Goal: Check status: Check status

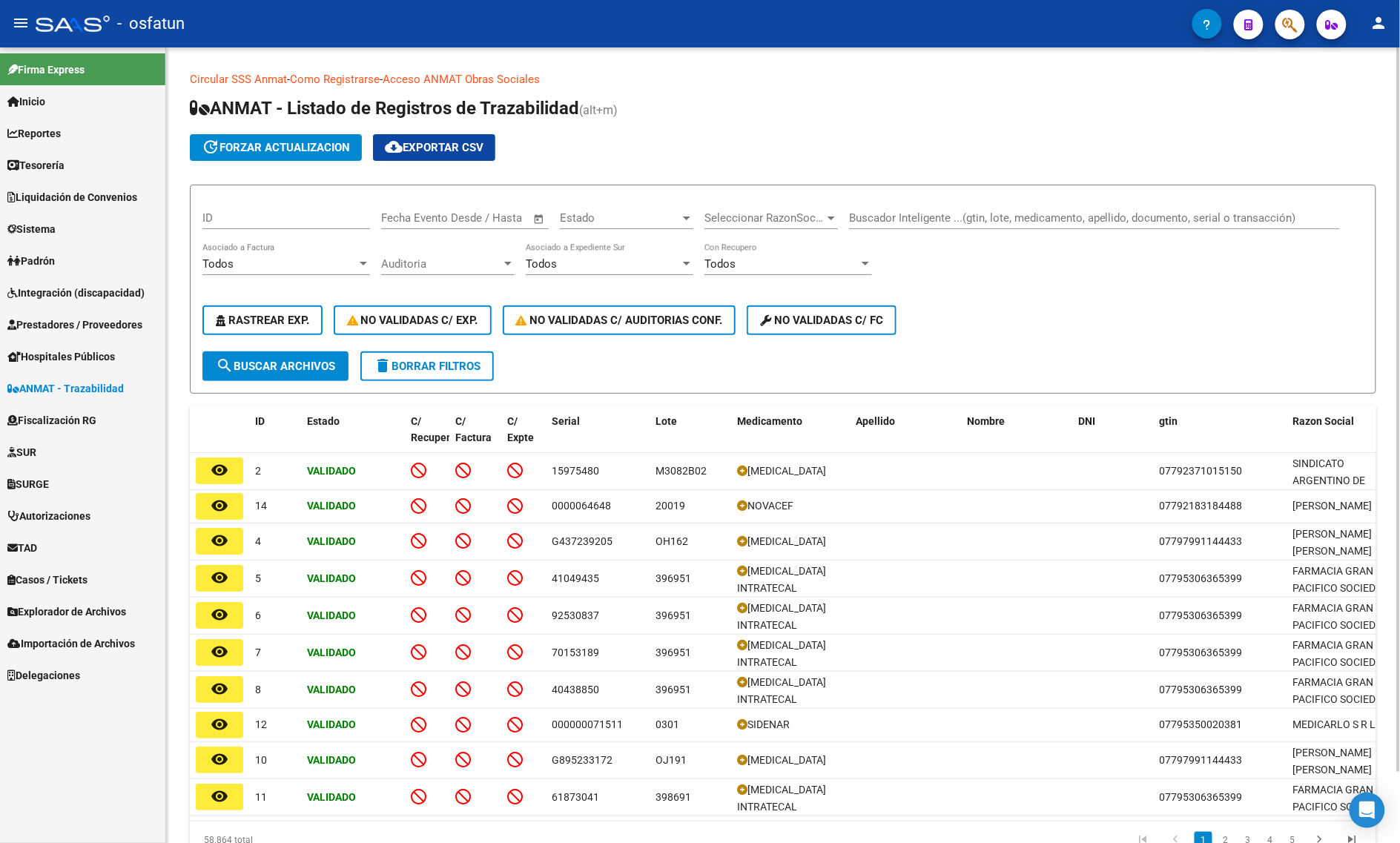
click at [888, 208] on div "Buscador Inteligente ...(gtin, lote, medicamento, apellido, documento, serial o…" at bounding box center [1095, 212] width 491 height 31
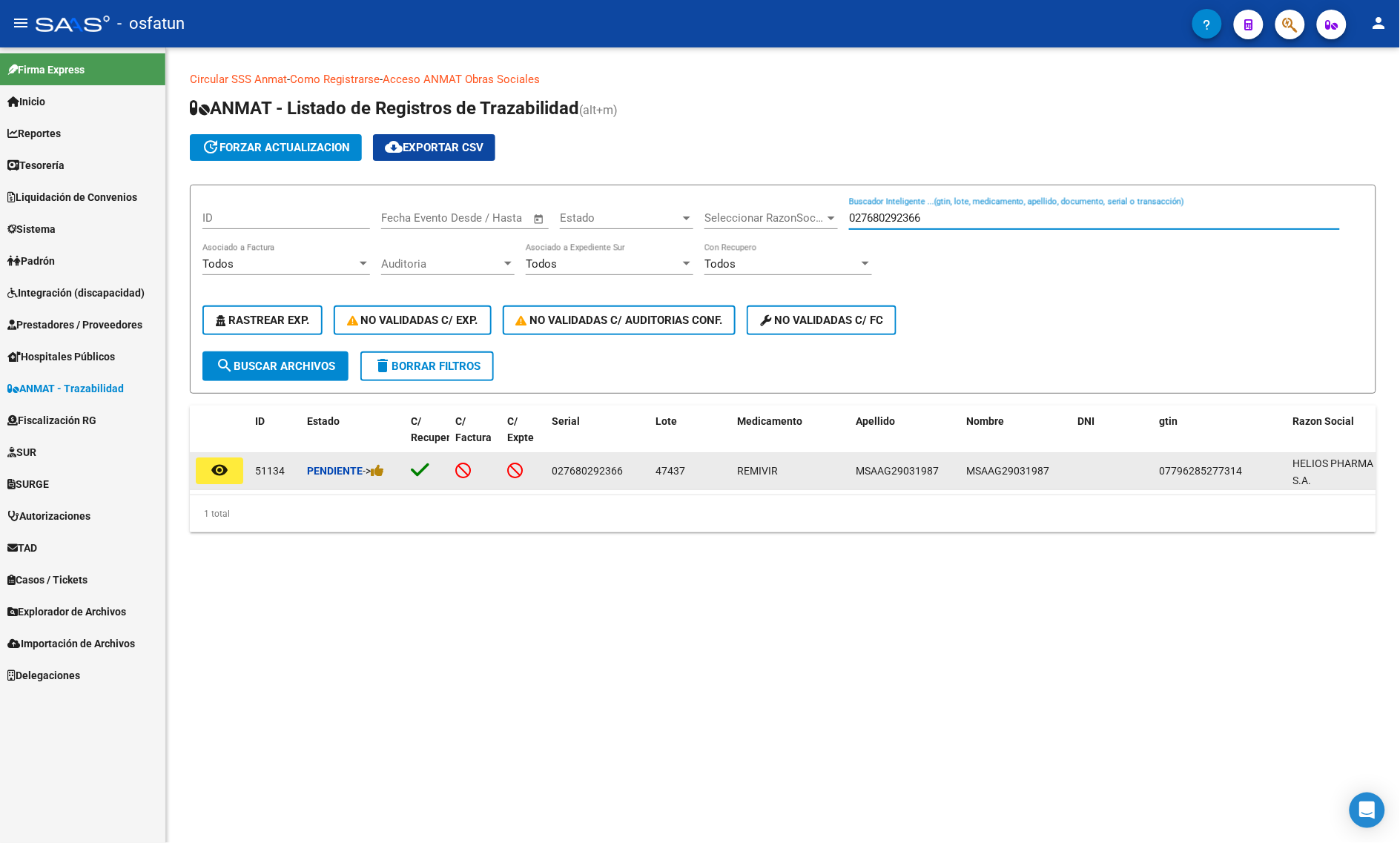
type input "027680292366"
click at [211, 468] on mat-icon "remove_red_eye" at bounding box center [220, 470] width 18 height 18
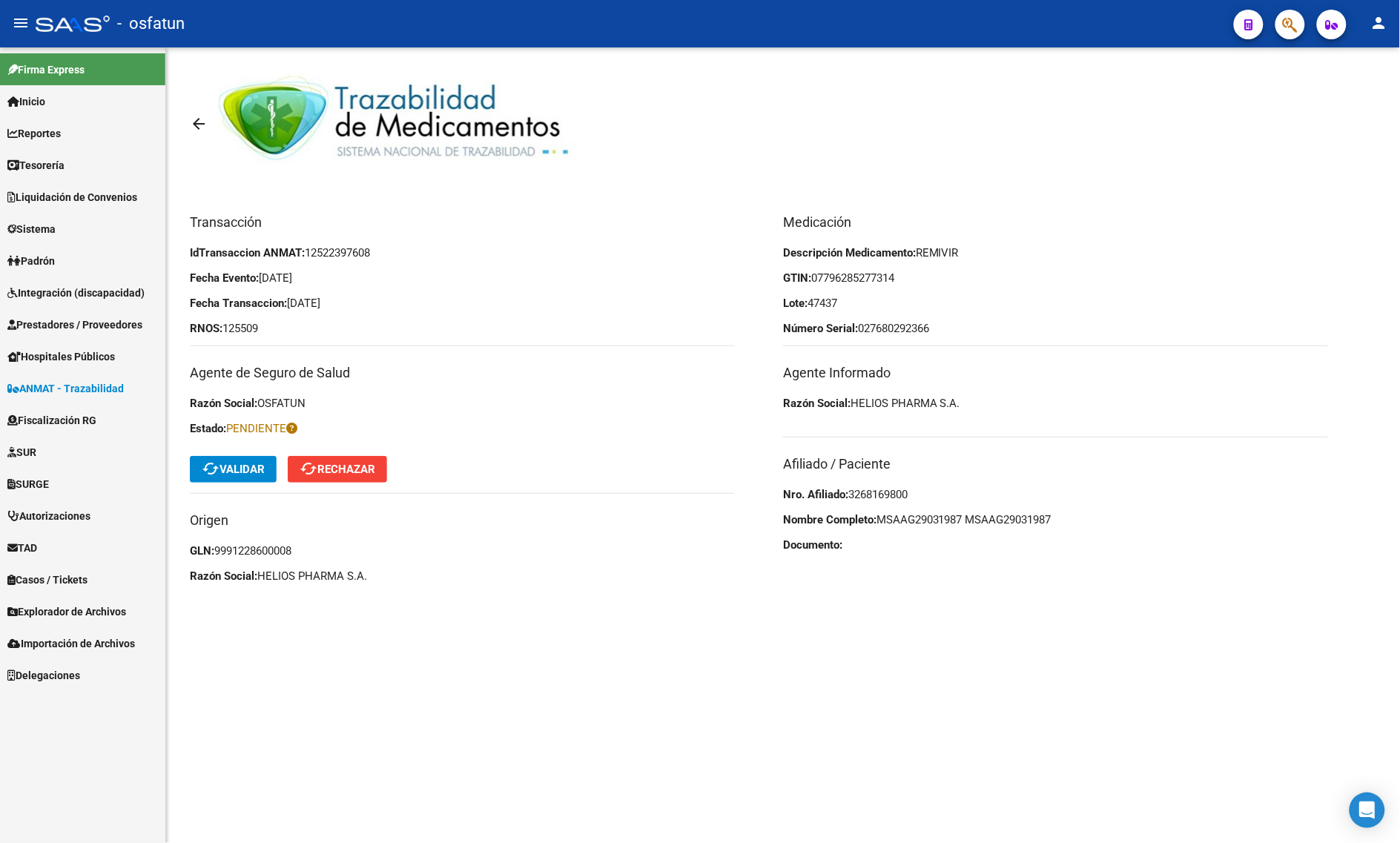
click at [228, 468] on span "cached Validar" at bounding box center [233, 469] width 63 height 14
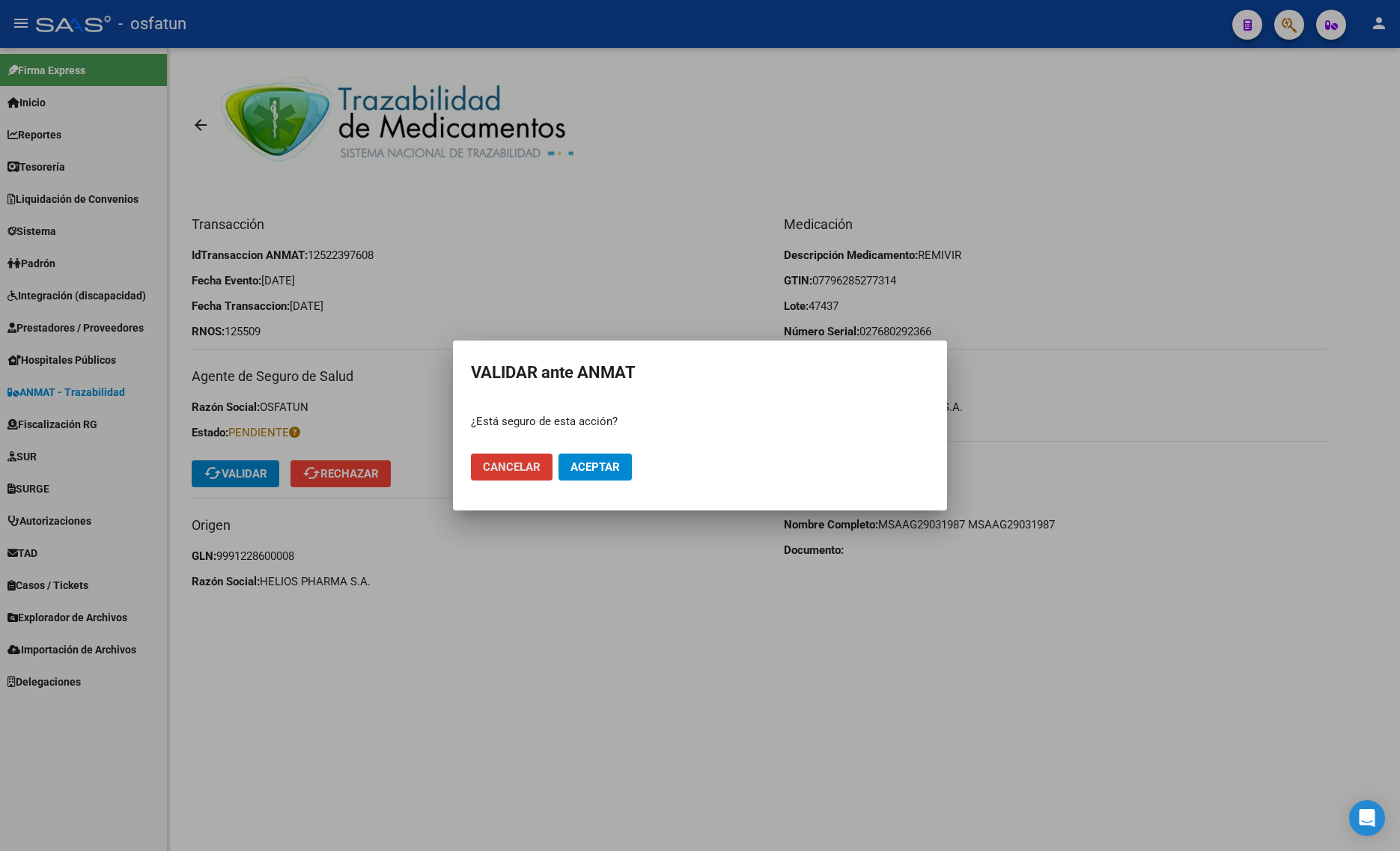
click at [603, 472] on span "Aceptar" at bounding box center [595, 467] width 50 height 14
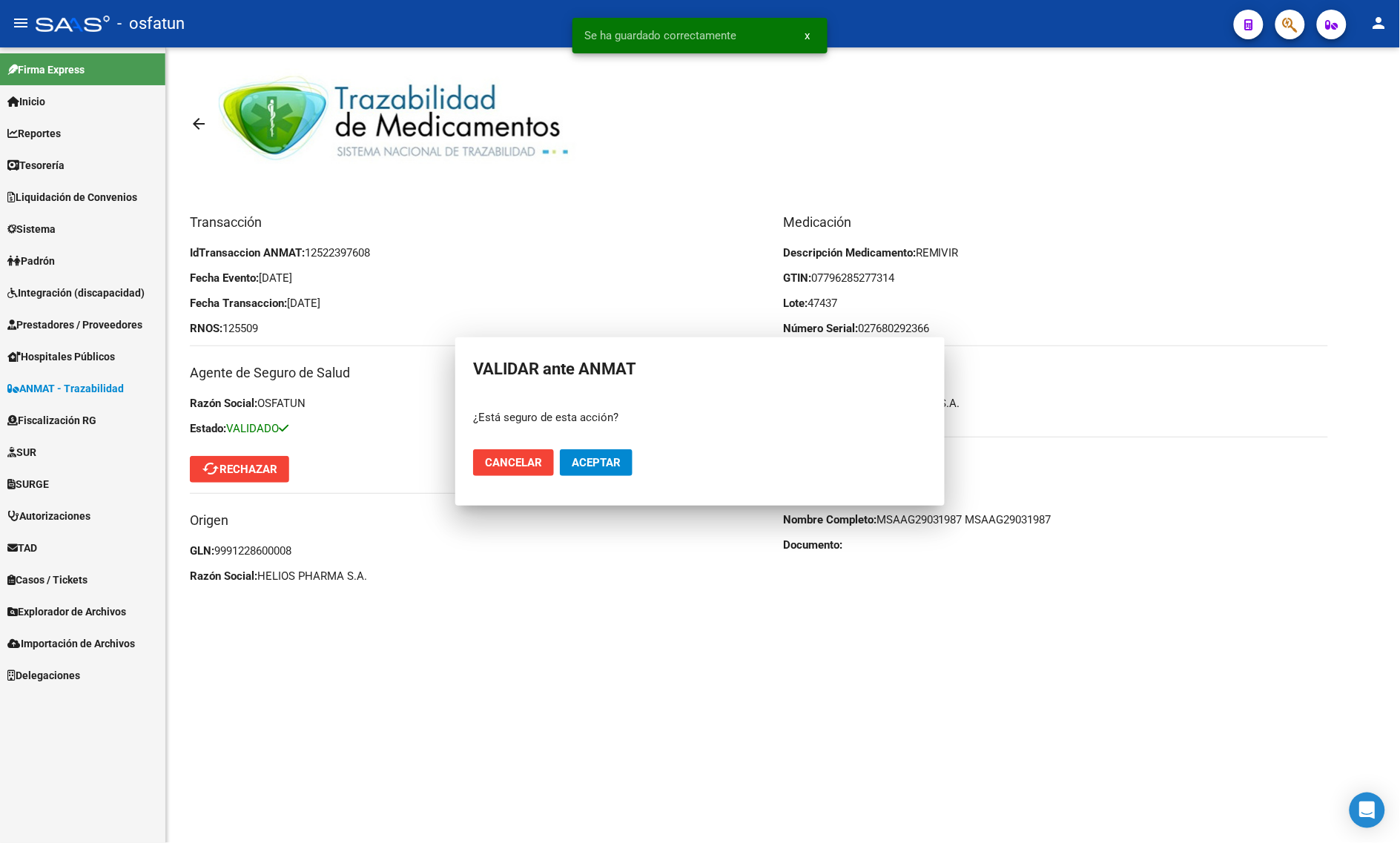
click at [314, 642] on mat-sidenav-content "arrow_back Transacción IdTransaccion ANMAT: 12522397608 Fecha Evento: [DATE] Fe…" at bounding box center [783, 446] width 1234 height 796
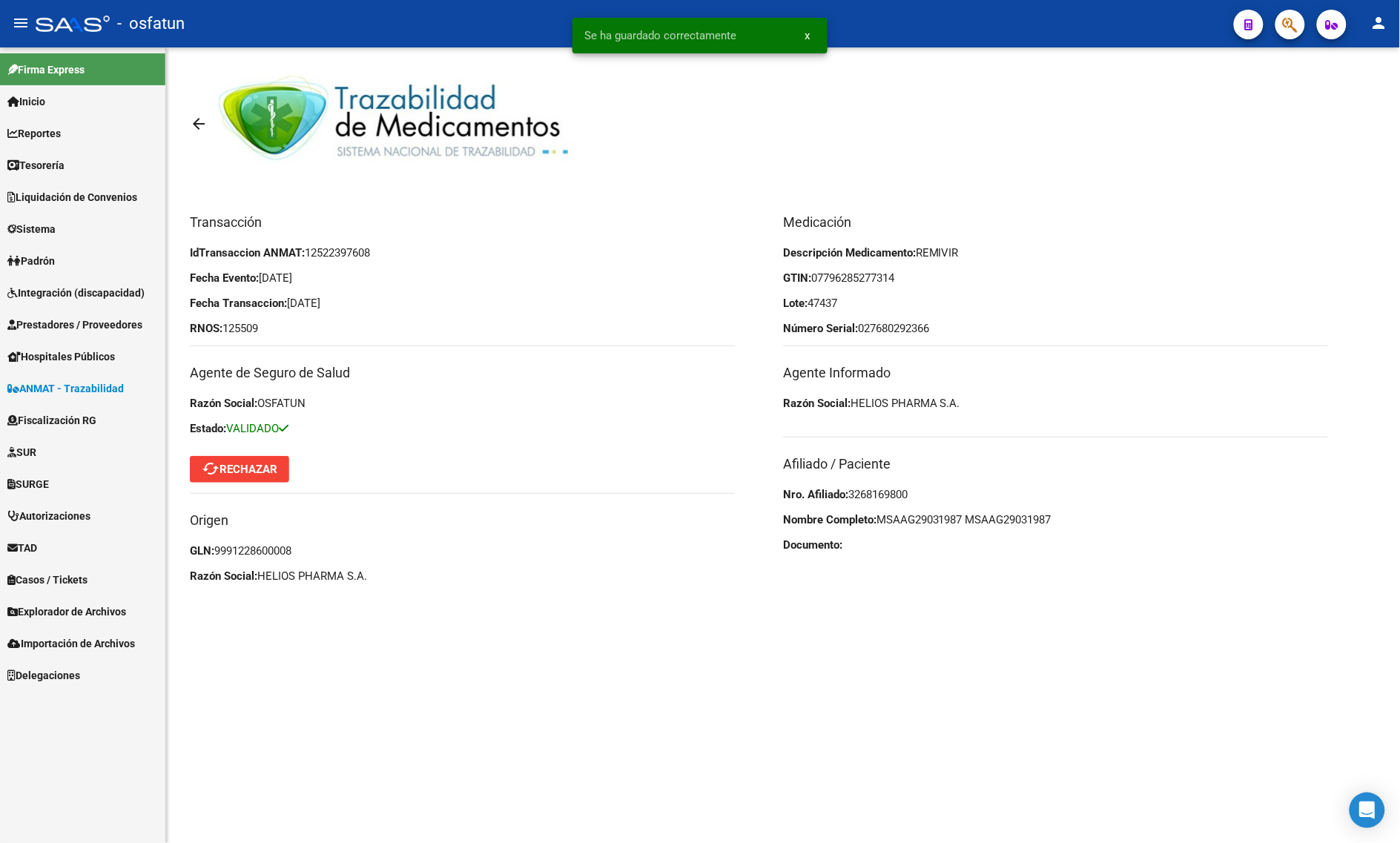
click at [191, 123] on mat-icon "arrow_back" at bounding box center [199, 124] width 18 height 18
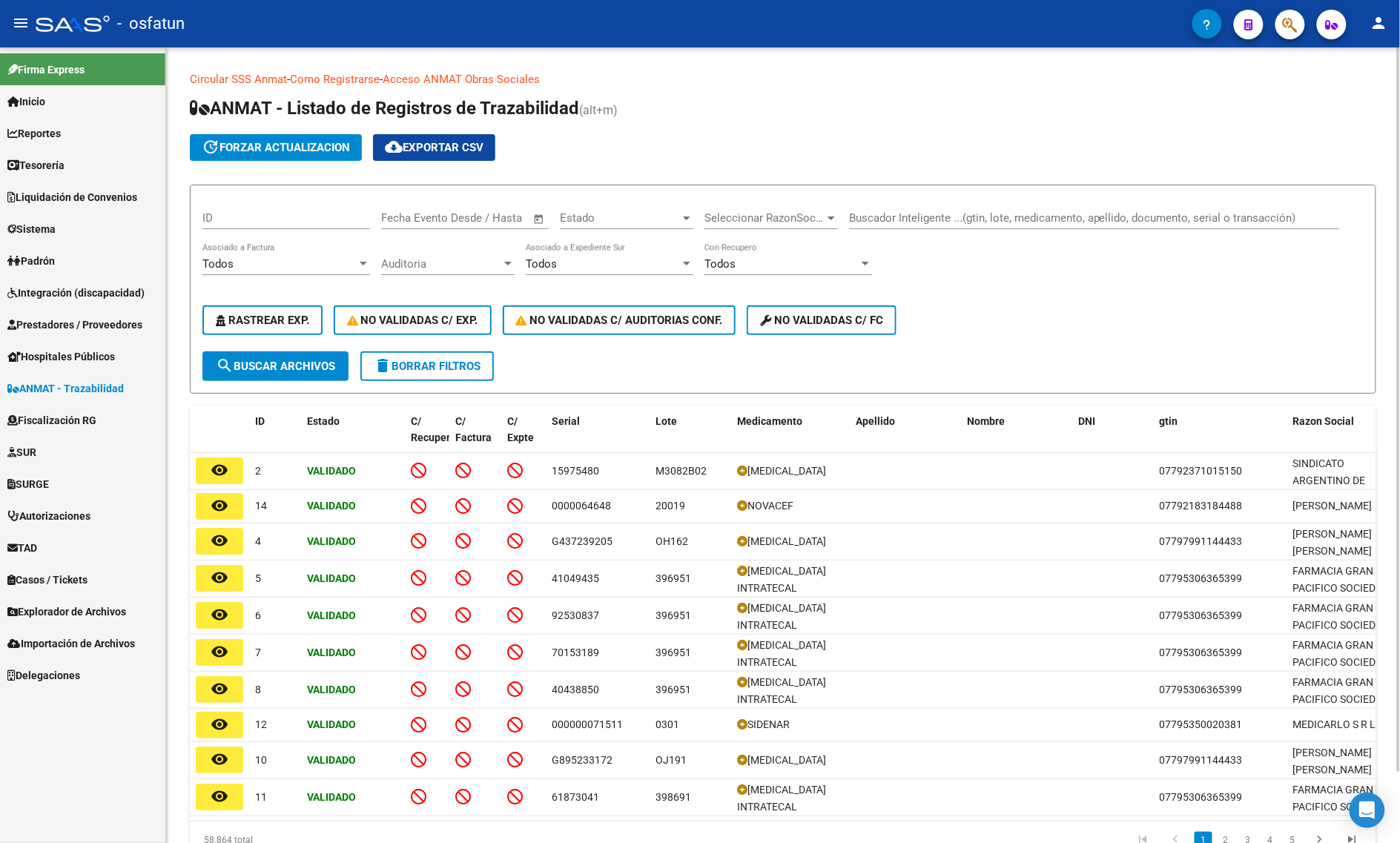
click at [925, 209] on div "Buscador Inteligente ...(gtin, lote, medicamento, apellido, documento, serial o…" at bounding box center [1095, 212] width 491 height 31
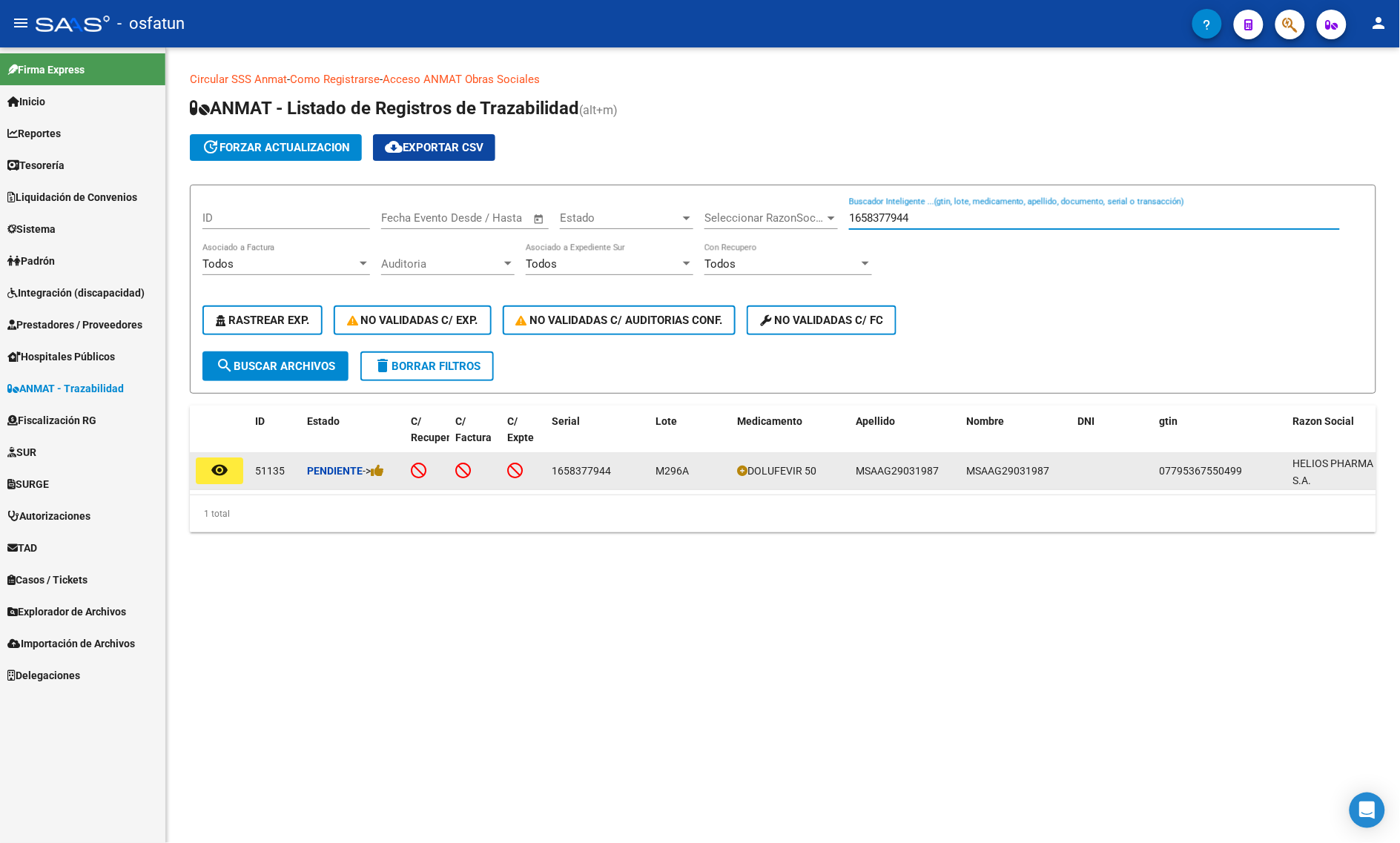
type input "1658377944"
click at [224, 458] on button "remove_red_eye" at bounding box center [220, 471] width 48 height 27
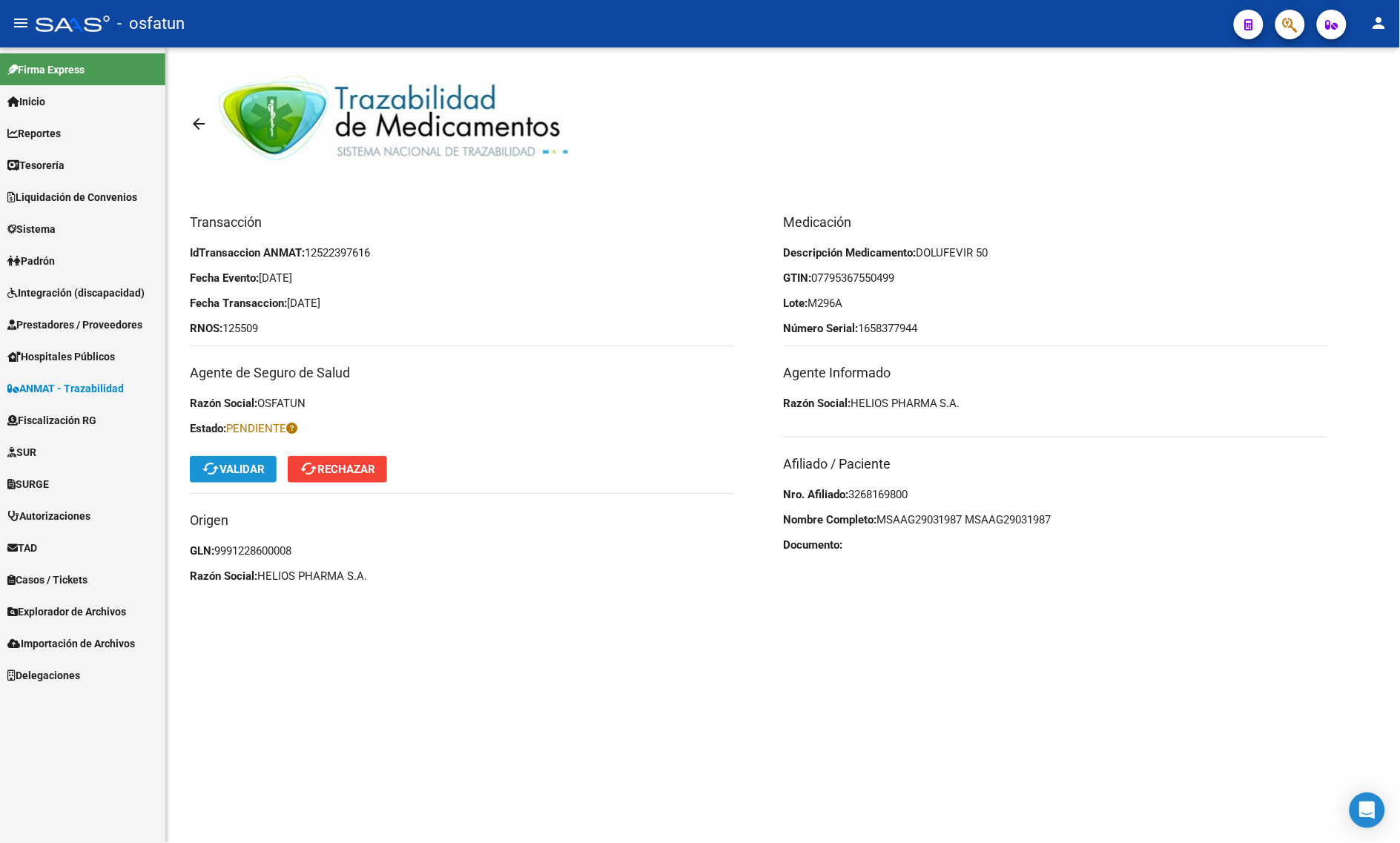
click at [215, 472] on mat-icon "cached" at bounding box center [211, 469] width 18 height 18
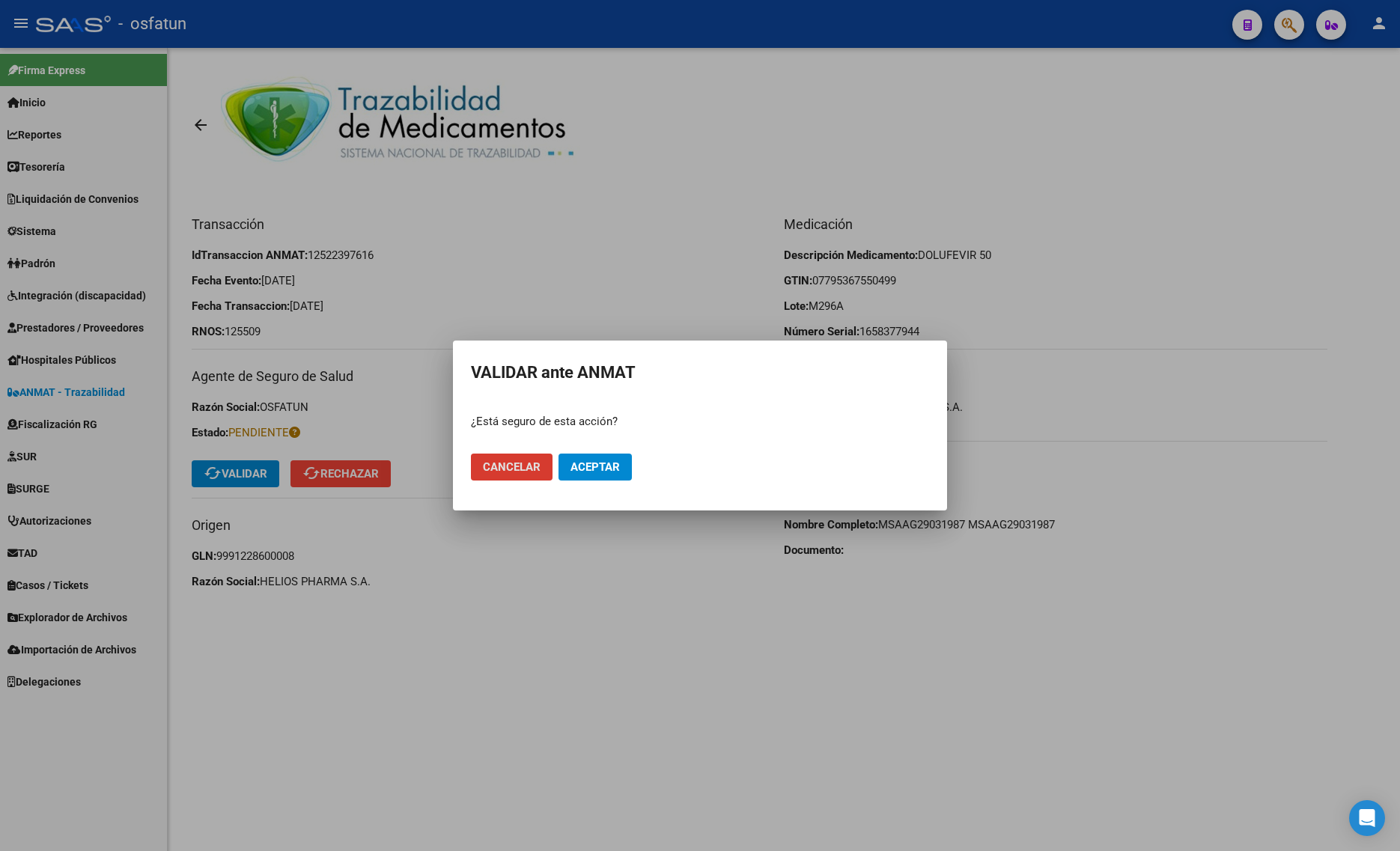
click at [602, 473] on span "Aceptar" at bounding box center [595, 467] width 50 height 14
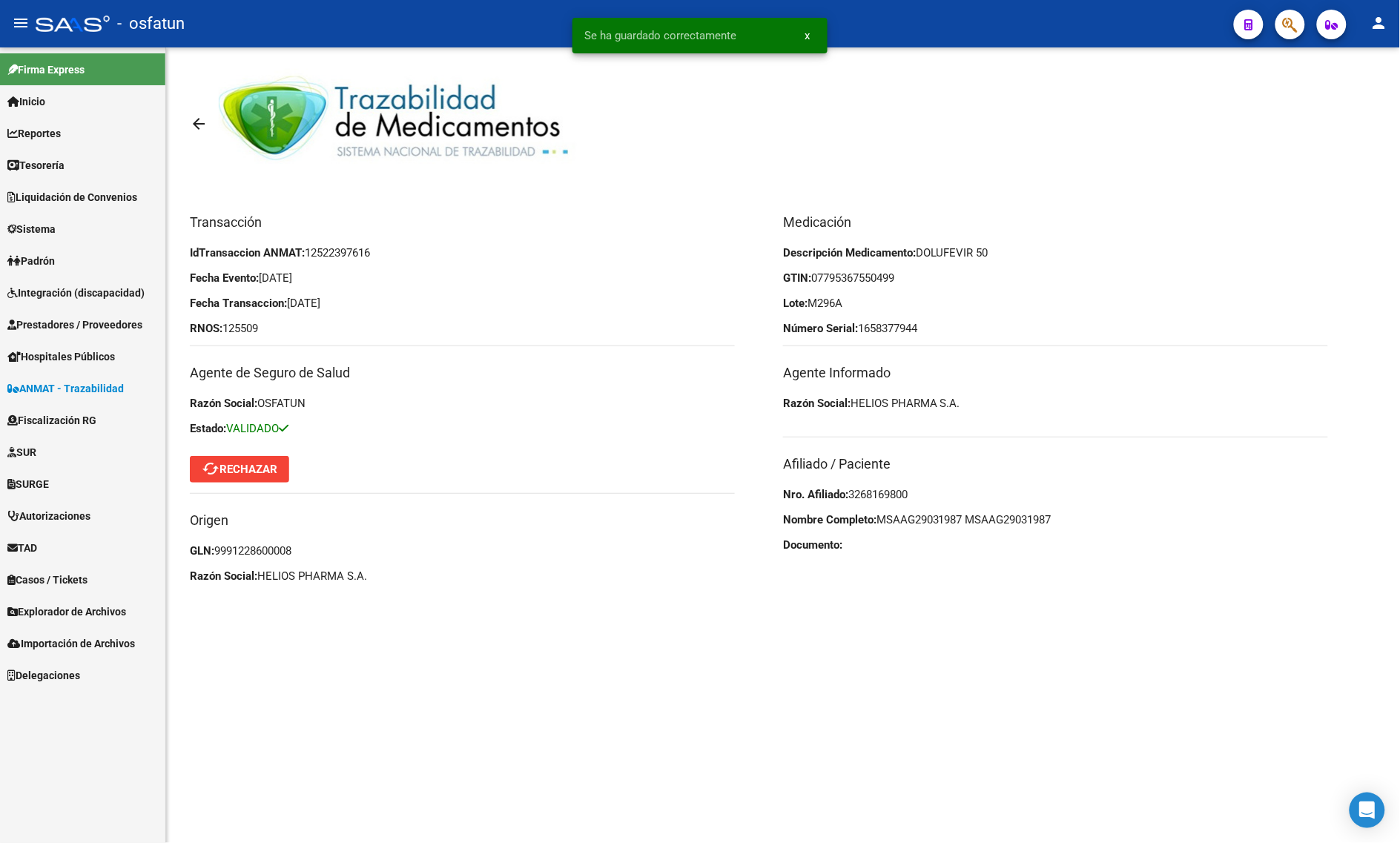
click at [194, 121] on mat-icon "arrow_back" at bounding box center [199, 124] width 18 height 18
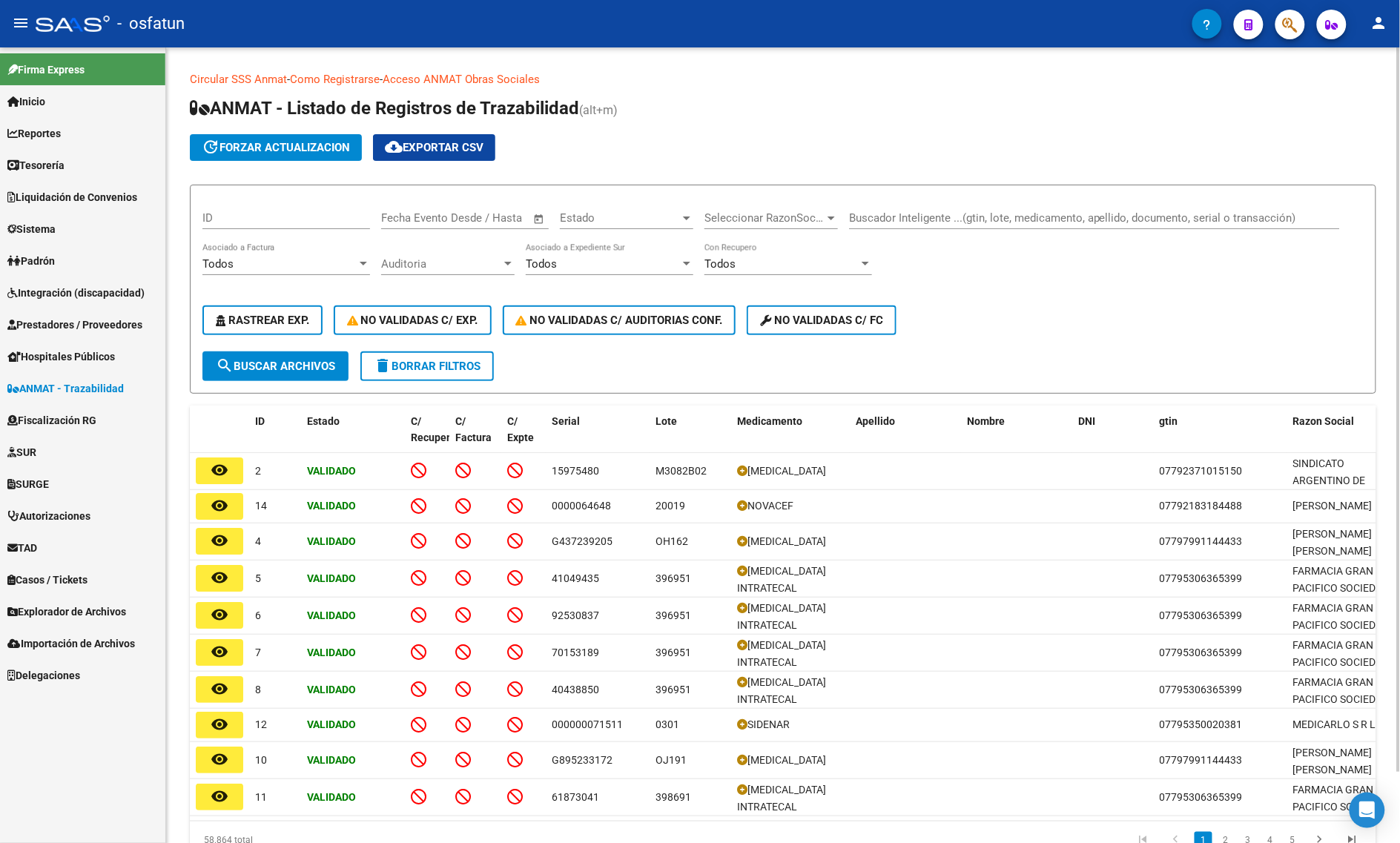
click at [892, 213] on input "Buscador Inteligente ...(gtin, lote, medicamento, apellido, documento, serial o…" at bounding box center [1095, 218] width 491 height 14
click at [876, 212] on input "Buscador Inteligente ...(gtin, lote, medicamento, apellido, documento, serial o…" at bounding box center [1095, 218] width 491 height 14
type input "07795367550499"
click at [287, 347] on div "ID Fecha inicio – Fecha fin Fecha Evento Desde / Hasta Estado Estado Selecciona…" at bounding box center [783, 274] width 1161 height 154
click at [290, 347] on div "ID Fecha inicio – Fecha fin Fecha Evento Desde / Hasta Estado Estado Selecciona…" at bounding box center [783, 274] width 1161 height 154
